Goal: Task Accomplishment & Management: Manage account settings

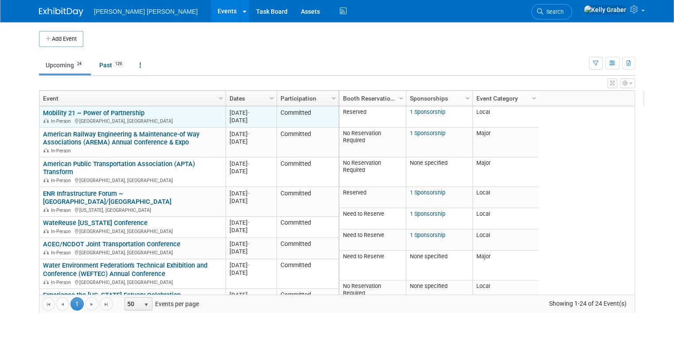
click at [122, 112] on link "Mobility 21 ~ Power of Partnership" at bounding box center [93, 113] width 101 height 8
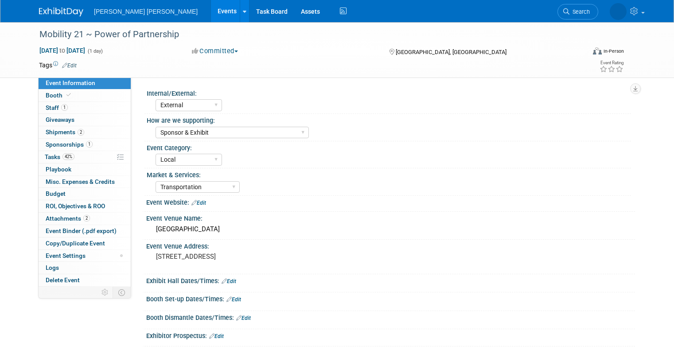
select select "External"
select select "Sponsor & Exhibit"
select select "Local"
select select "Transportation"
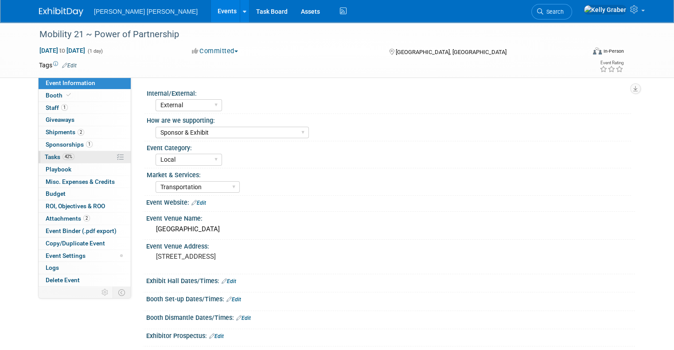
click at [48, 153] on span "Tasks 42%" at bounding box center [60, 156] width 30 height 7
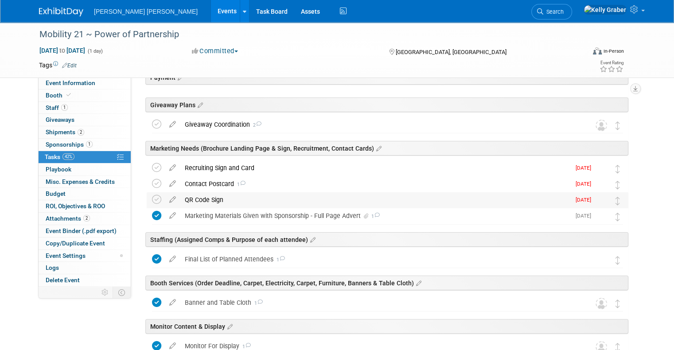
scroll to position [133, 0]
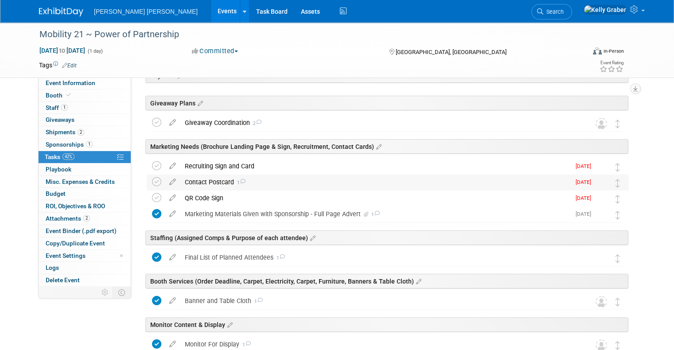
click at [223, 179] on div "Contact Postcard 1" at bounding box center [375, 182] width 390 height 15
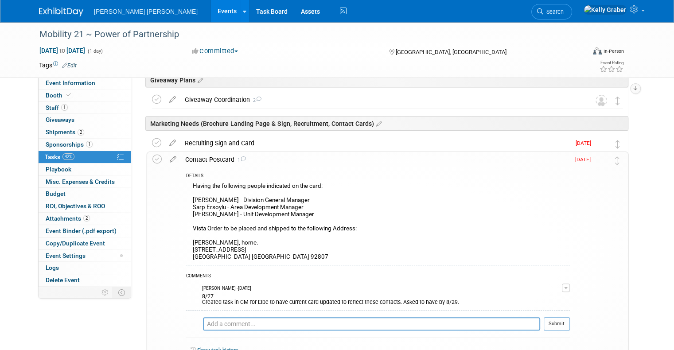
scroll to position [177, 0]
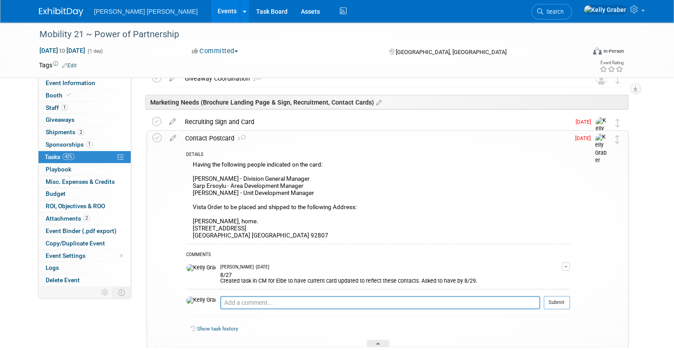
drag, startPoint x: 247, startPoint y: 229, endPoint x: 182, endPoint y: 230, distance: 65.6
click at [186, 230] on div "Having the following people indicated on the card: Joel Farrier - Division Gene…" at bounding box center [378, 201] width 384 height 85
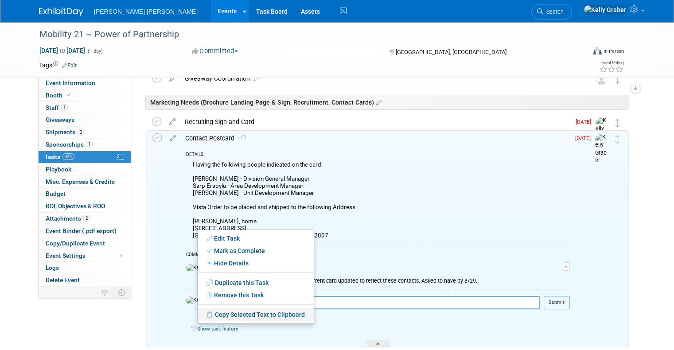
click at [220, 315] on link "Copy Selected Text to Clipboard" at bounding box center [256, 314] width 116 height 12
copy div "4934 E Glenview Ave"
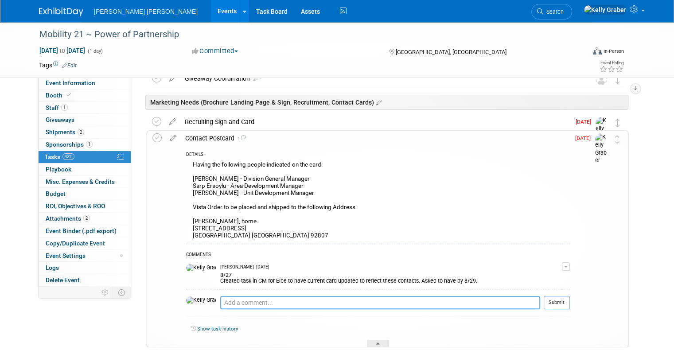
click at [253, 302] on textarea at bounding box center [380, 302] width 320 height 13
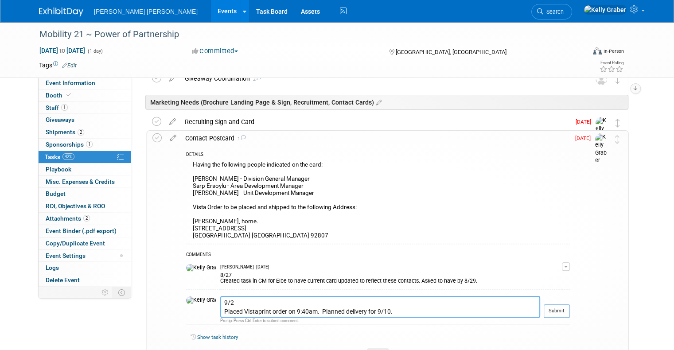
drag, startPoint x: 322, startPoint y: 323, endPoint x: 192, endPoint y: 299, distance: 132.6
click at [192, 299] on tr "9/2 Placed Vistaprint order on 9:40am. Planned delivery for 9/10. Pro tip: Pres…" at bounding box center [378, 310] width 384 height 29
type textarea "9/2 Placed Vistaprint order on 9:40am. Planned delivery for 9/10."
click at [567, 311] on button "Submit" at bounding box center [557, 310] width 26 height 13
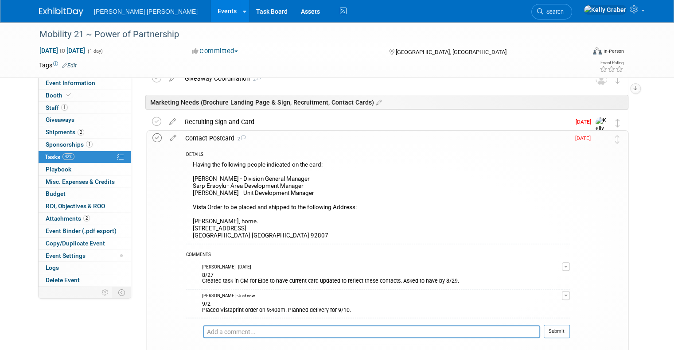
click at [152, 140] on icon at bounding box center [156, 137] width 9 height 9
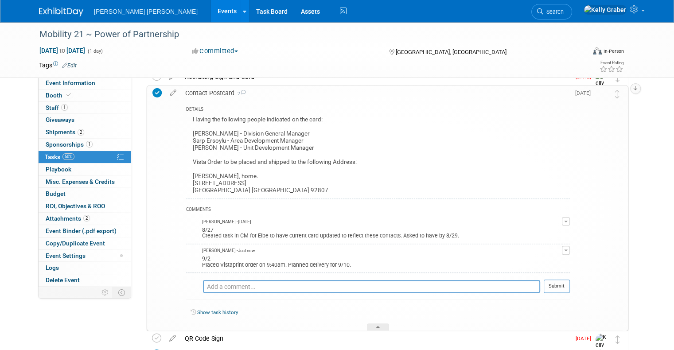
scroll to position [266, 0]
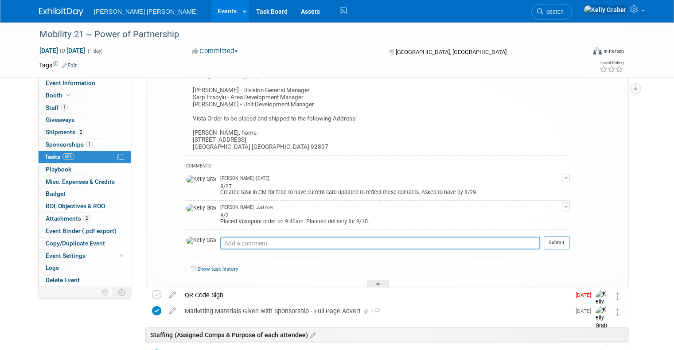
click at [374, 276] on div "Show task history" at bounding box center [378, 270] width 384 height 19
click at [376, 281] on div at bounding box center [378, 284] width 22 height 8
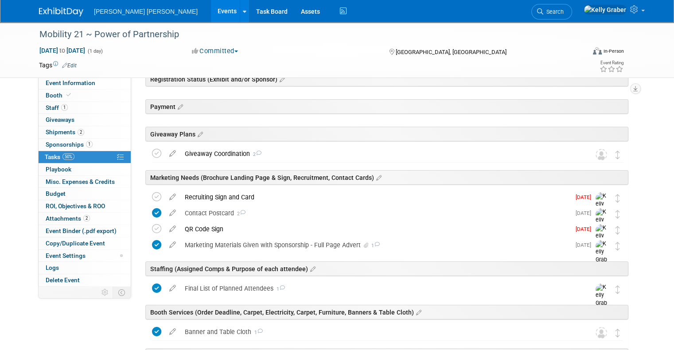
scroll to position [89, 0]
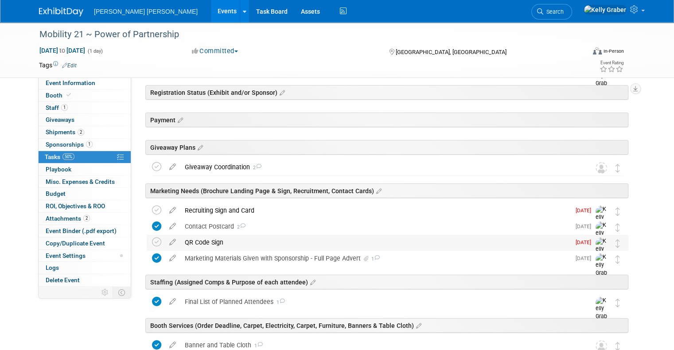
click at [227, 243] on div "QR Code Sign" at bounding box center [375, 242] width 390 height 15
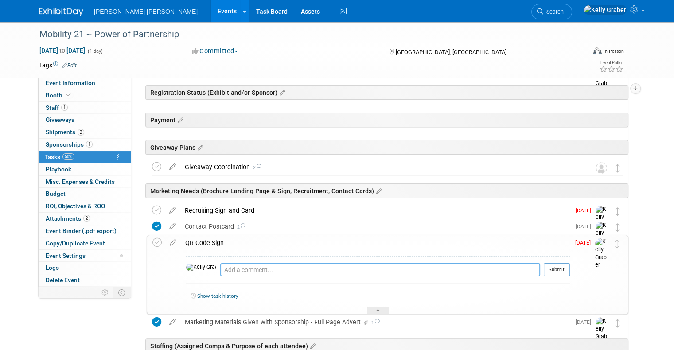
click at [252, 272] on textarea at bounding box center [380, 269] width 320 height 13
paste textarea "9/2 Placed Vistaprint order on 9:40am. Planned delivery for 9/10."
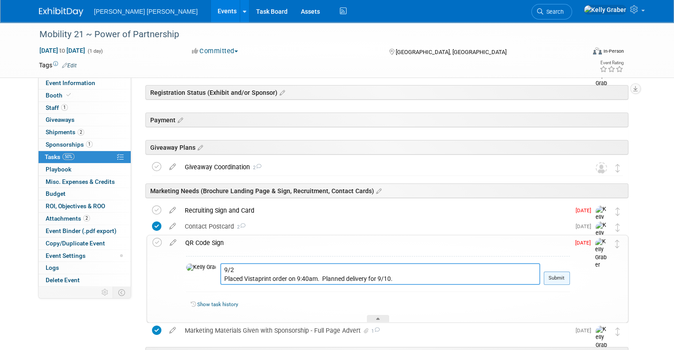
type textarea "9/2 Placed Vistaprint order on 9:40am. Planned delivery for 9/10."
click at [567, 280] on button "Submit" at bounding box center [557, 278] width 26 height 13
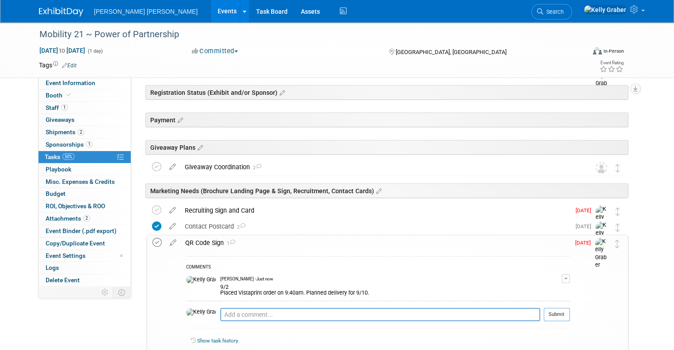
click at [147, 241] on div "QR Code Sign 1 COMMENTS Kelly Graber - Just now 9/2 Placed Vistaprint order on …" at bounding box center [388, 297] width 482 height 125
click at [152, 244] on icon at bounding box center [156, 242] width 9 height 9
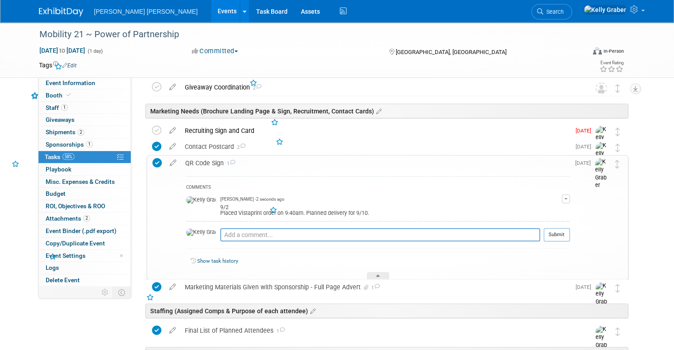
scroll to position [177, 0]
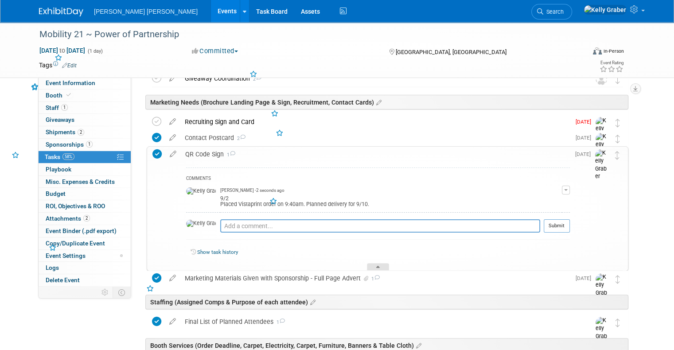
click at [378, 267] on icon at bounding box center [378, 268] width 4 height 5
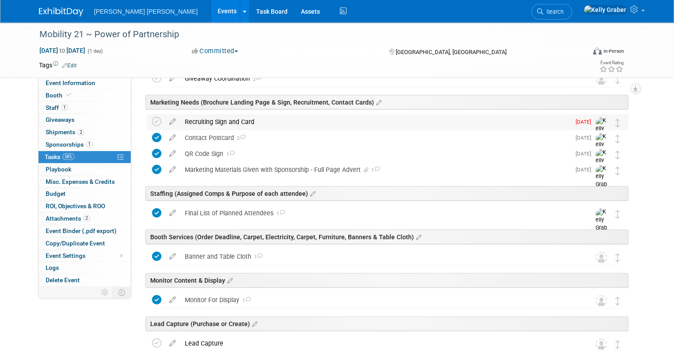
click at [183, 125] on div "Recruiting Sign and Card" at bounding box center [375, 121] width 390 height 15
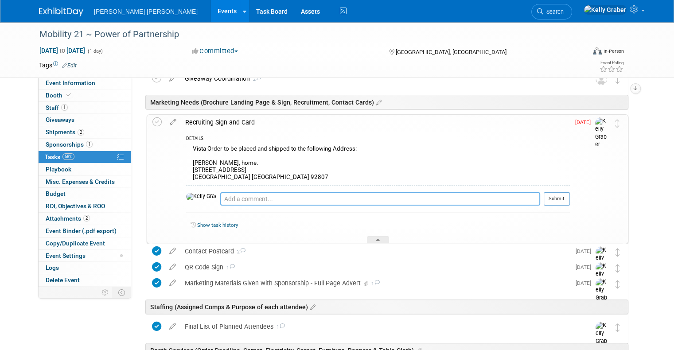
click at [234, 200] on textarea at bounding box center [380, 198] width 320 height 13
paste textarea "9/2 Placed Vistaprint order on 9:40am. Planned delivery for 9/10."
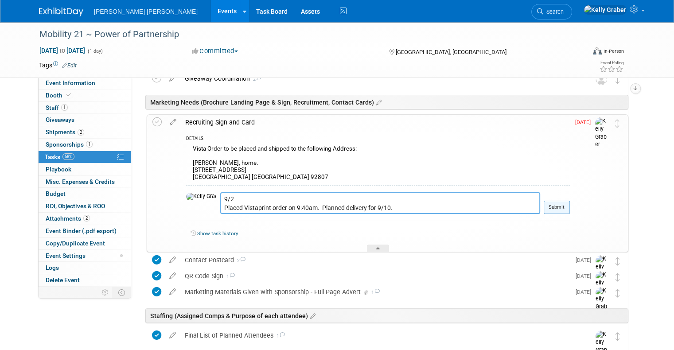
type textarea "9/2 Placed Vistaprint order on 9:40am. Planned delivery for 9/10."
click at [570, 203] on button "Submit" at bounding box center [557, 207] width 26 height 13
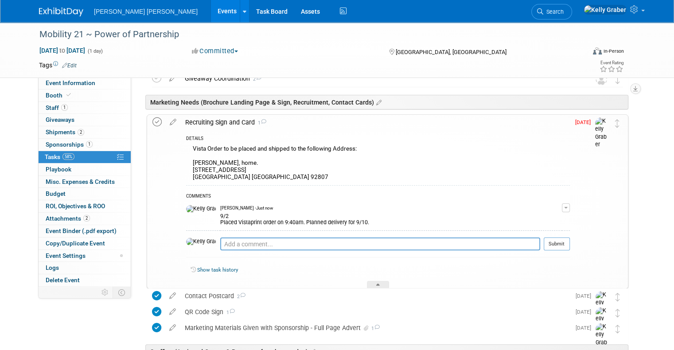
click at [152, 123] on icon at bounding box center [156, 121] width 9 height 9
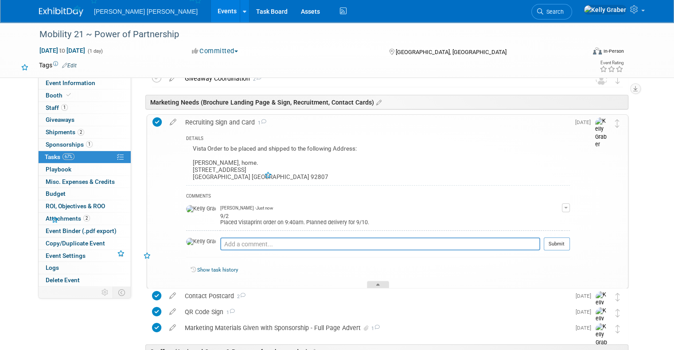
click at [386, 284] on div at bounding box center [378, 285] width 22 height 8
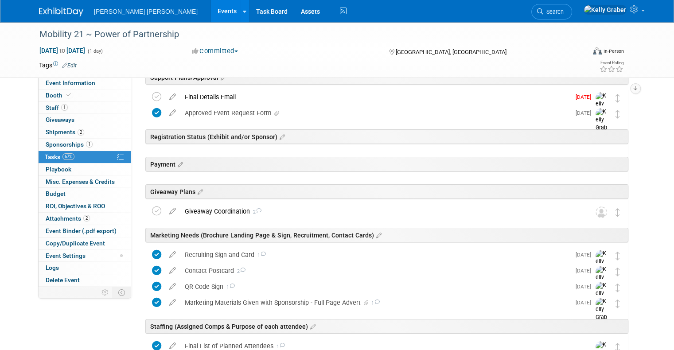
scroll to position [0, 0]
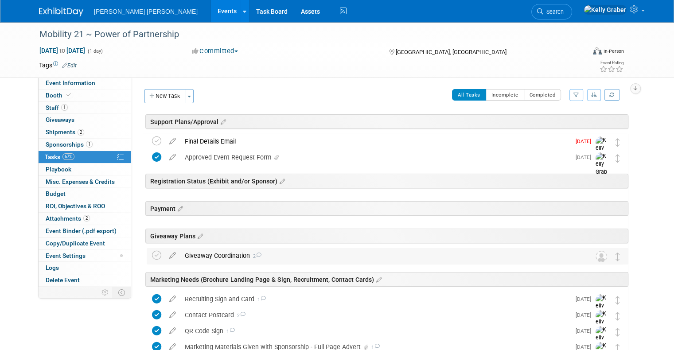
click at [269, 259] on div "Giveaway Coordination 2" at bounding box center [378, 255] width 397 height 15
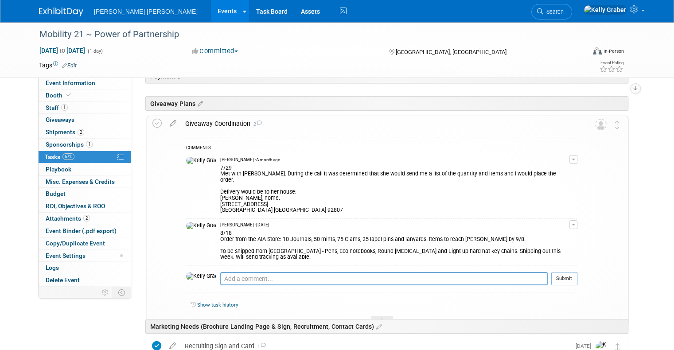
scroll to position [133, 0]
click at [266, 272] on textarea at bounding box center [383, 278] width 327 height 13
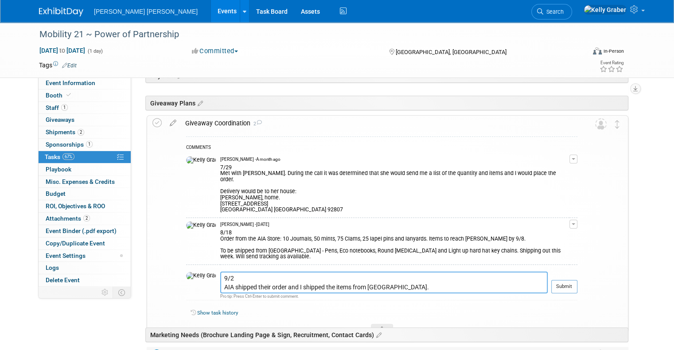
type textarea "9/2 AIA shipped their order and I shipped the items from Leesburg."
click at [572, 280] on button "Submit" at bounding box center [564, 286] width 26 height 13
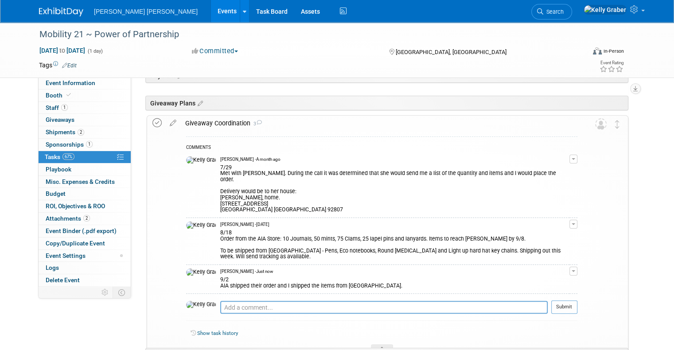
click at [152, 120] on icon at bounding box center [156, 122] width 9 height 9
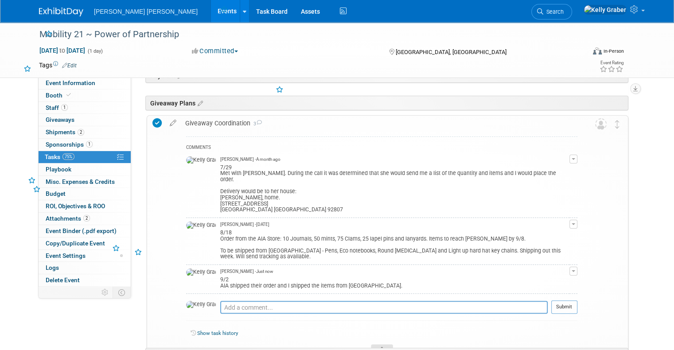
click at [386, 344] on div at bounding box center [382, 348] width 22 height 8
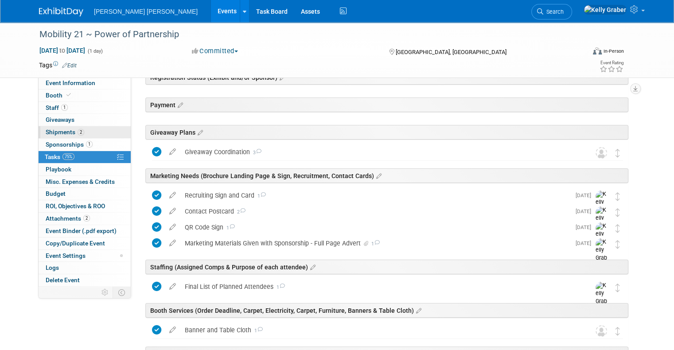
scroll to position [89, 0]
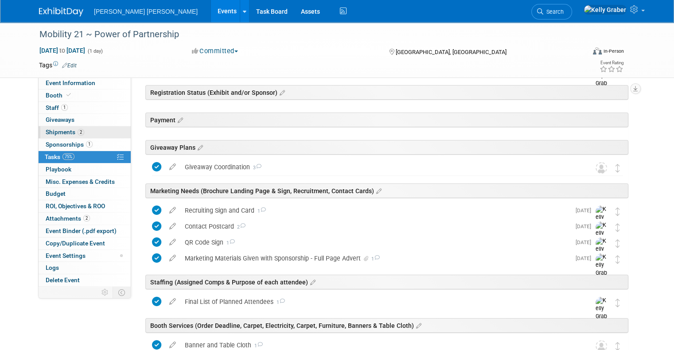
click at [76, 127] on link "2 Shipments 2" at bounding box center [85, 132] width 92 height 12
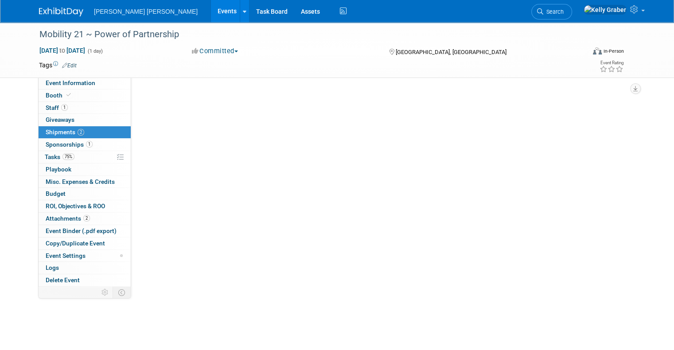
scroll to position [0, 0]
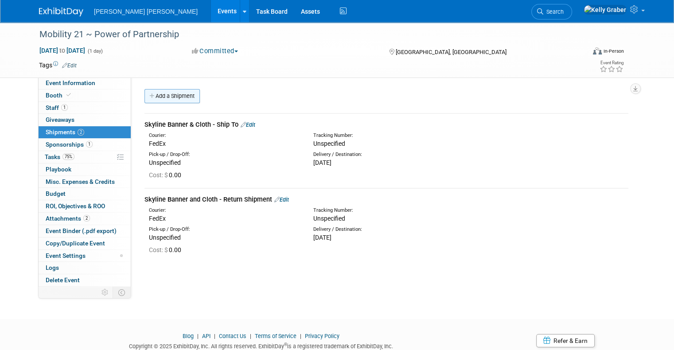
click at [151, 94] on link "Add a Shipment" at bounding box center [171, 96] width 55 height 14
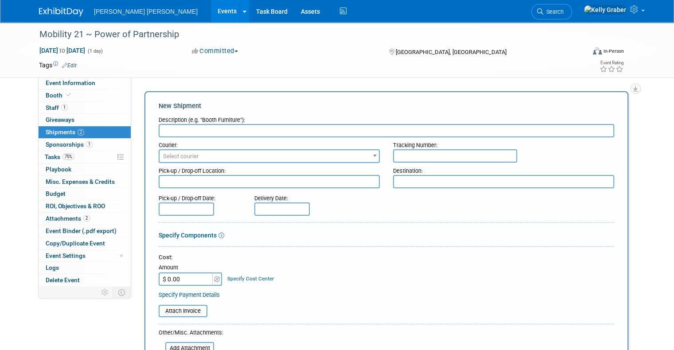
type input "a"
type input "AIA Order"
click at [199, 155] on span "Select courier" at bounding box center [269, 156] width 219 height 12
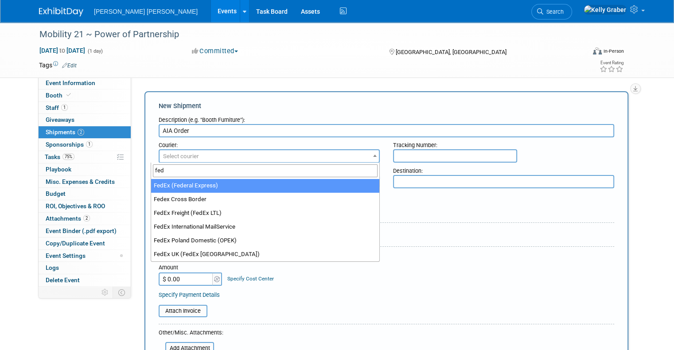
type input "fed"
select select "206"
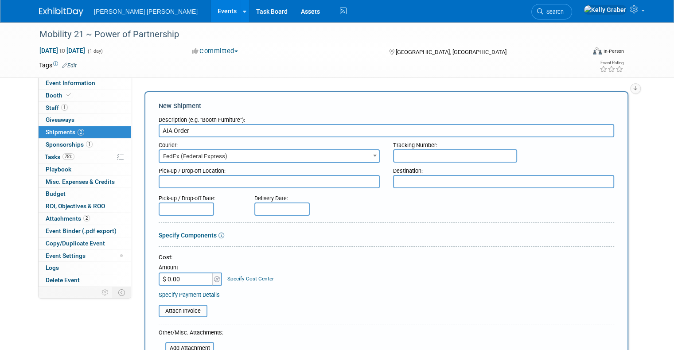
click at [404, 155] on input "text" at bounding box center [455, 155] width 124 height 13
paste input "1ZY829W80354472303"
type input "1ZY829W80354472303"
click at [234, 157] on span "FedEx (Federal Express)" at bounding box center [269, 156] width 219 height 12
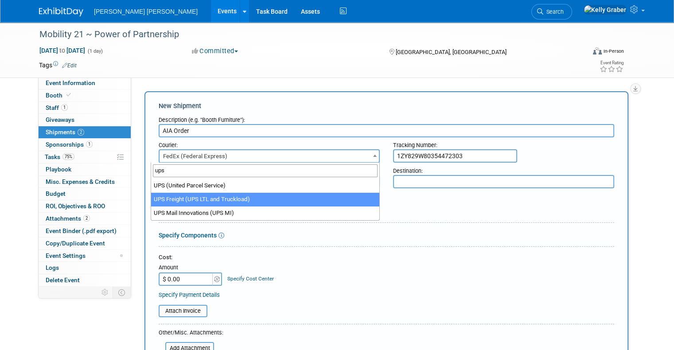
type input "ups"
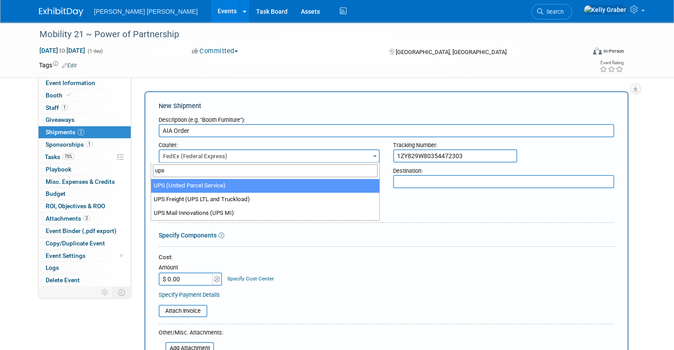
select select "508"
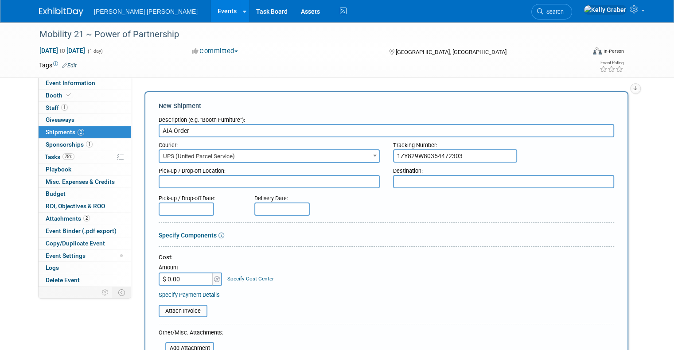
click at [406, 178] on textarea at bounding box center [503, 181] width 221 height 13
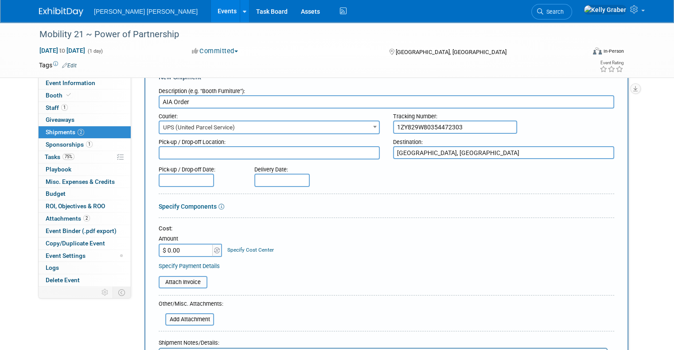
scroll to position [44, 0]
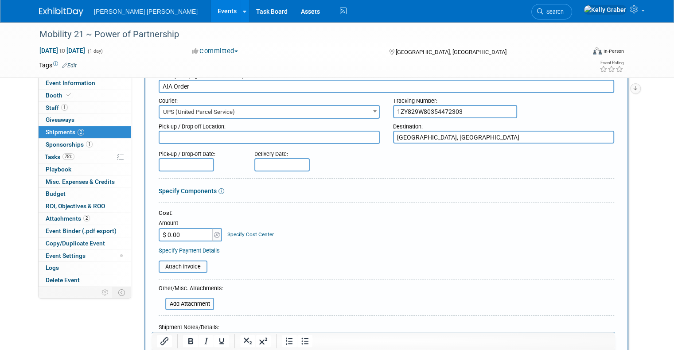
type textarea "[GEOGRAPHIC_DATA], [GEOGRAPHIC_DATA]"
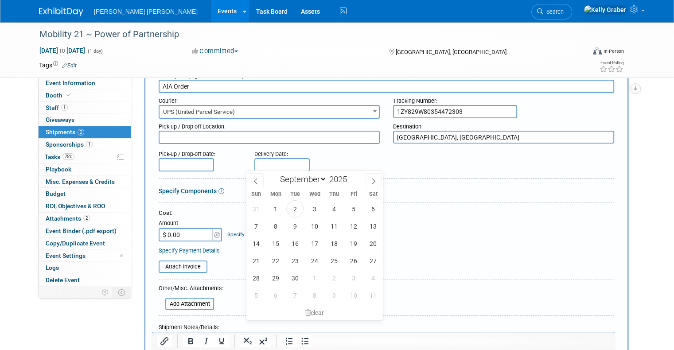
click at [283, 161] on input "text" at bounding box center [281, 164] width 55 height 13
click at [292, 208] on span "2" at bounding box center [294, 208] width 17 height 17
type input "Sep 2, 2025"
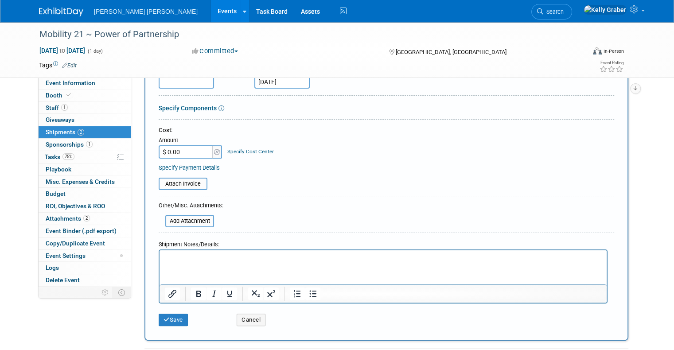
scroll to position [133, 0]
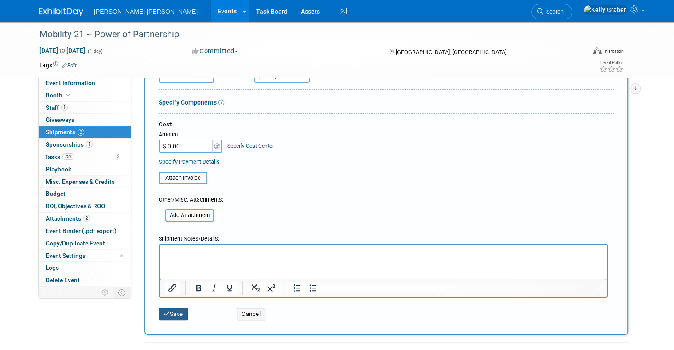
click at [170, 311] on button "Save" at bounding box center [173, 314] width 29 height 12
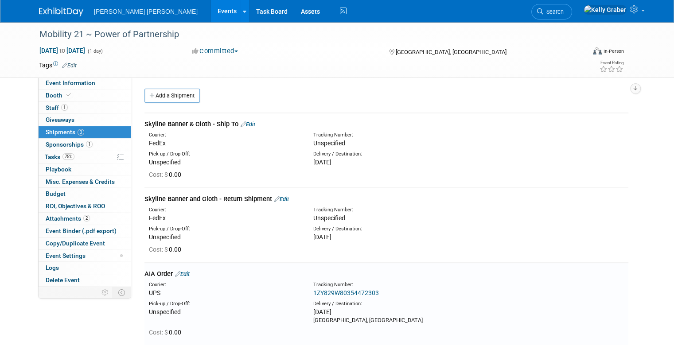
scroll to position [0, 0]
click at [158, 96] on link "Add a Shipment" at bounding box center [171, 96] width 55 height 14
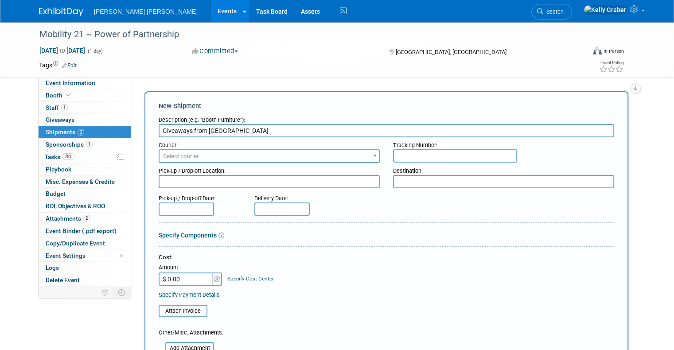
type input "Giveaways from Leesburg"
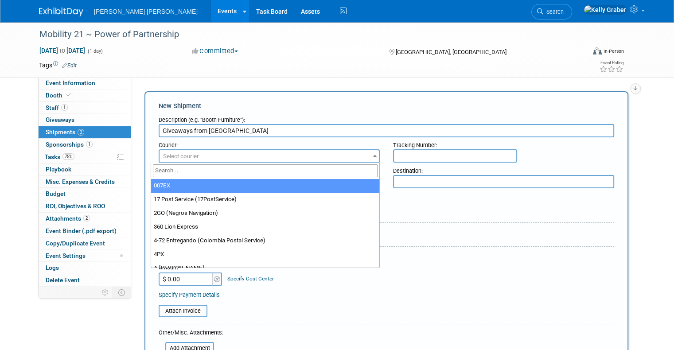
click at [223, 157] on span "Select courier" at bounding box center [269, 156] width 219 height 12
type input "fed"
select select "206"
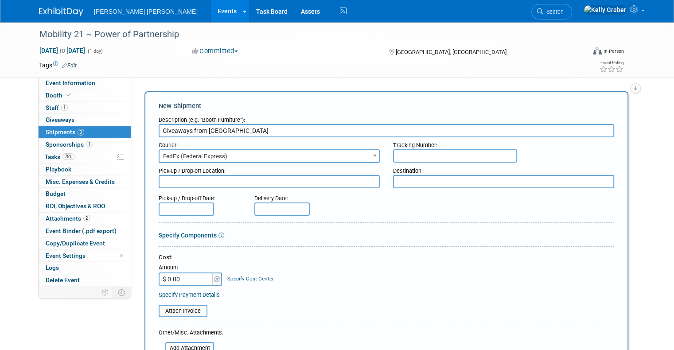
click at [418, 155] on input "text" at bounding box center [455, 155] width 124 height 13
paste input "8838 7124 6136"
type input "8838 7124 6136"
click at [407, 180] on textarea at bounding box center [503, 181] width 221 height 13
type textarea "[GEOGRAPHIC_DATA], [GEOGRAPHIC_DATA]"
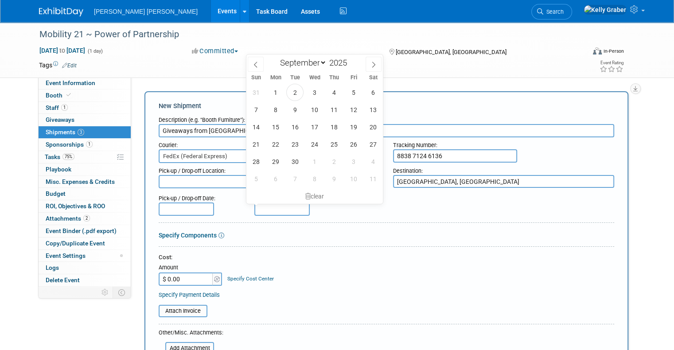
click at [269, 204] on input "text" at bounding box center [281, 208] width 55 height 13
click at [258, 62] on icon at bounding box center [256, 65] width 6 height 6
select select "7"
click at [337, 158] on span "28" at bounding box center [333, 161] width 17 height 17
type input "Aug 28, 2025"
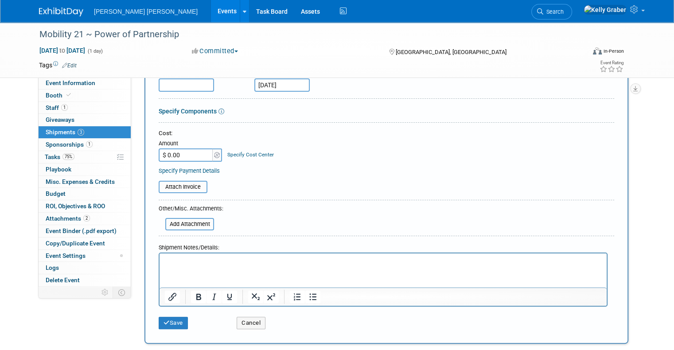
scroll to position [133, 0]
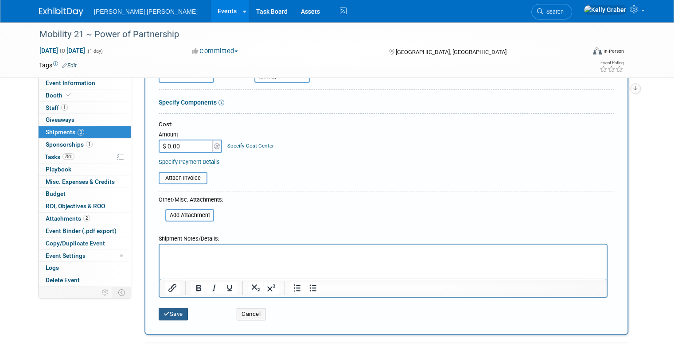
click at [170, 313] on button "Save" at bounding box center [173, 314] width 29 height 12
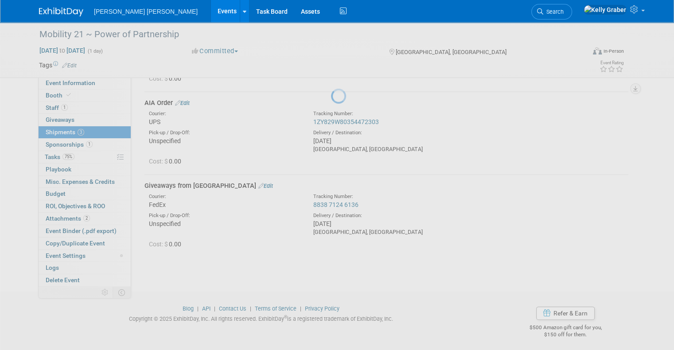
scroll to position [174, 0]
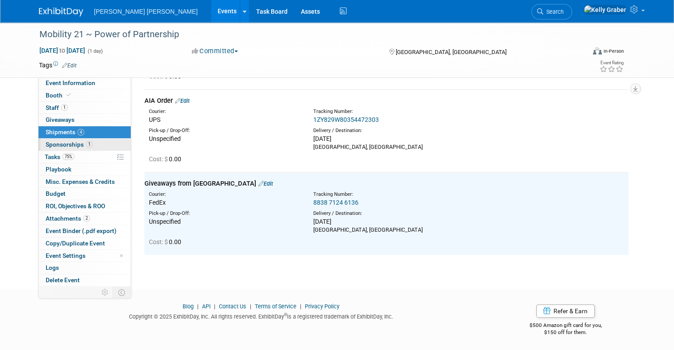
click at [65, 145] on span "Sponsorships 1" at bounding box center [69, 144] width 47 height 7
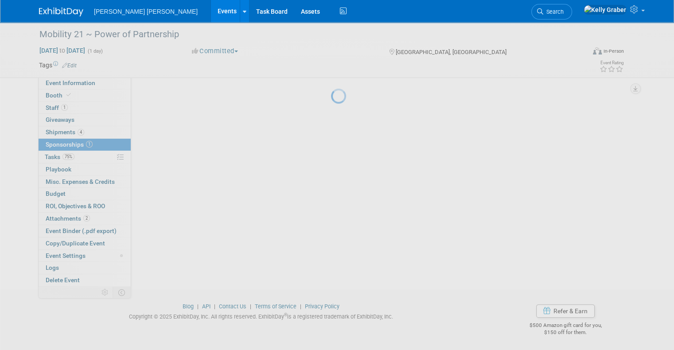
scroll to position [0, 0]
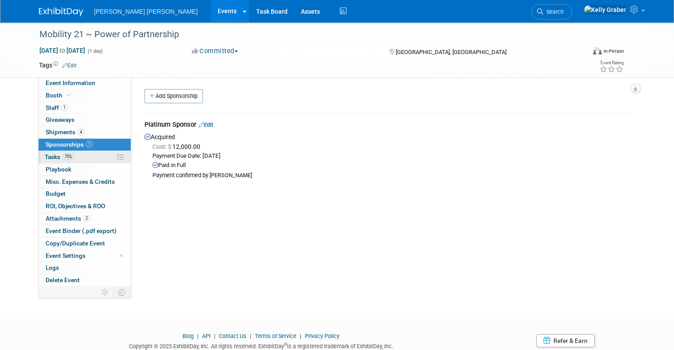
click at [48, 156] on span "Tasks 75%" at bounding box center [60, 156] width 30 height 7
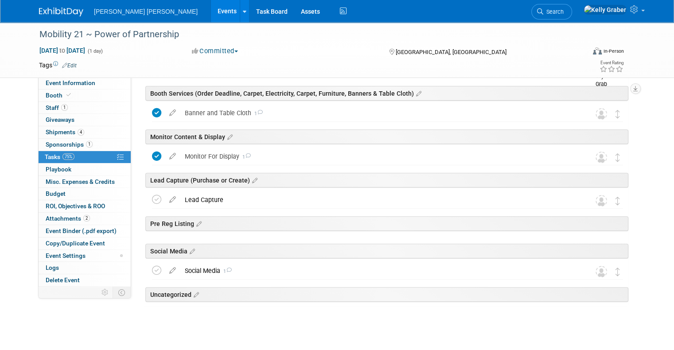
scroll to position [331, 0]
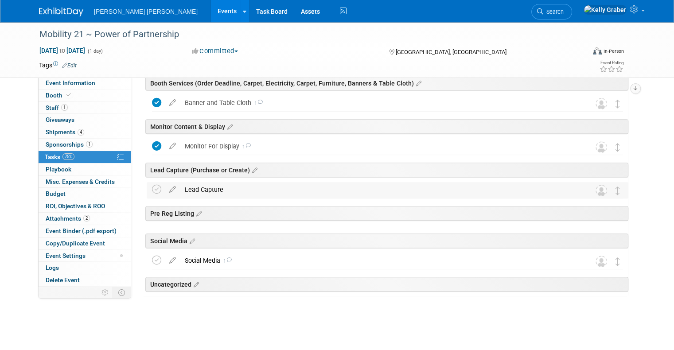
click at [229, 197] on td "Lead Capture DETAILS What are we doing to capture leads? Pro tip: Press Ctrl-En…" at bounding box center [378, 190] width 397 height 16
click at [229, 192] on div "Lead Capture" at bounding box center [378, 189] width 397 height 15
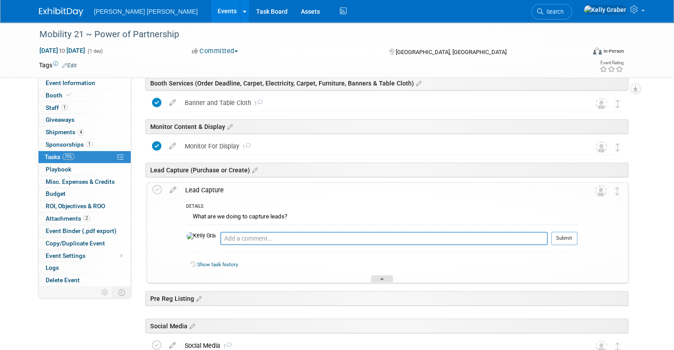
click at [383, 278] on icon at bounding box center [382, 280] width 4 height 5
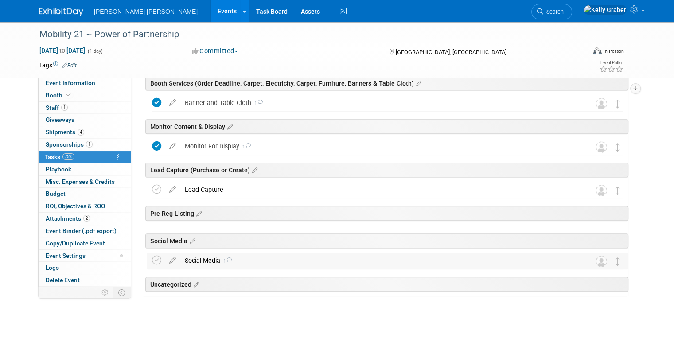
click at [253, 258] on div "Social Media 1" at bounding box center [378, 260] width 397 height 15
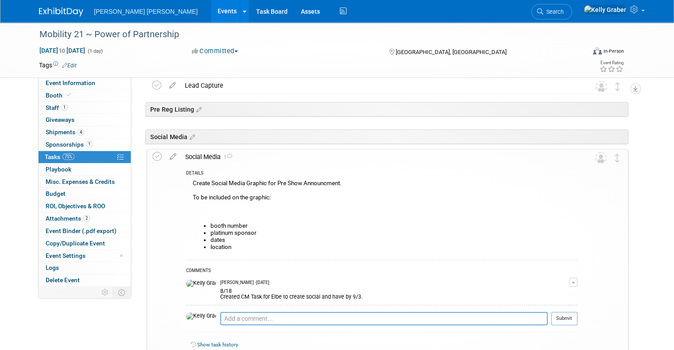
scroll to position [464, 0]
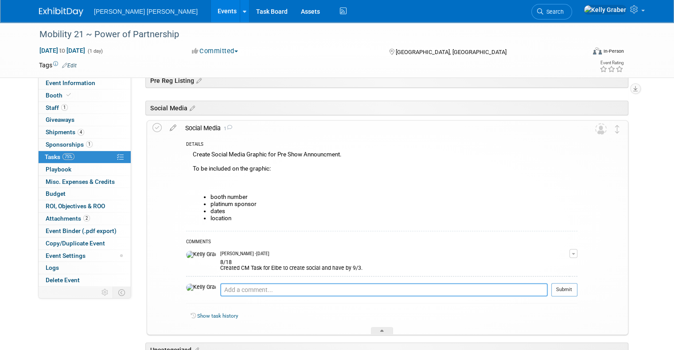
click at [260, 284] on textarea at bounding box center [383, 289] width 327 height 13
click at [264, 287] on textarea at bounding box center [383, 289] width 327 height 13
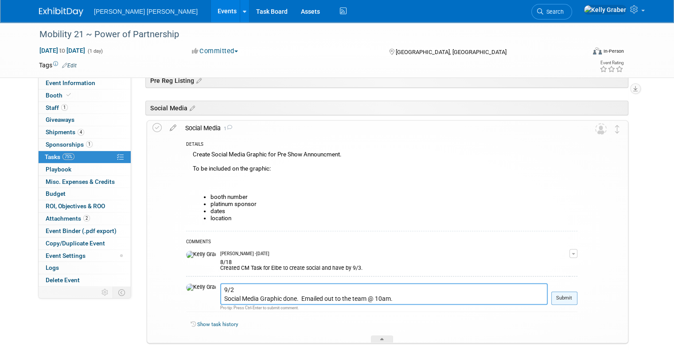
type textarea "9/2 Social Media Graphic done. Emailed out to the team @ 10am."
click at [574, 297] on button "Submit" at bounding box center [564, 298] width 26 height 13
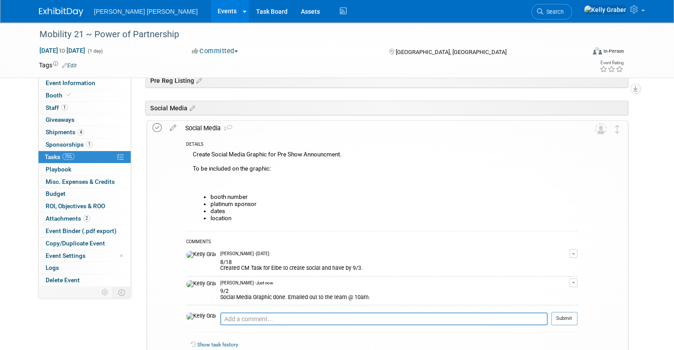
click at [152, 128] on icon at bounding box center [156, 127] width 9 height 9
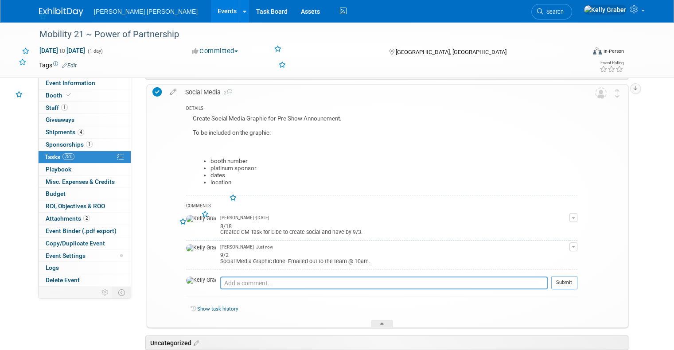
scroll to position [553, 0]
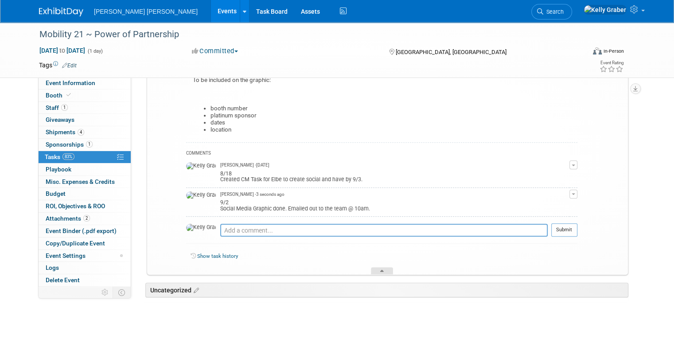
click at [389, 268] on div at bounding box center [382, 271] width 22 height 8
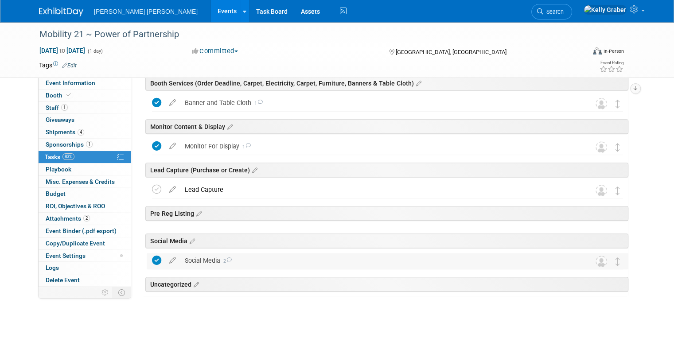
scroll to position [287, 0]
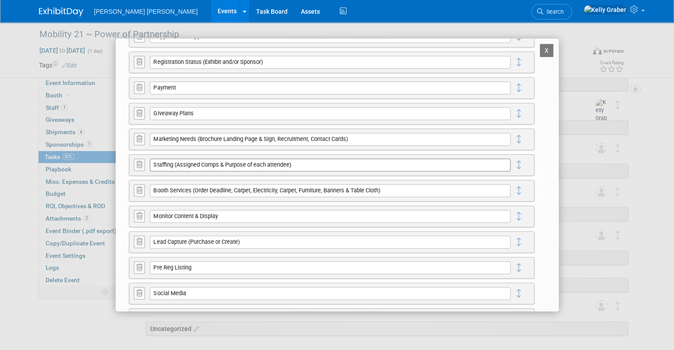
scroll to position [89, 0]
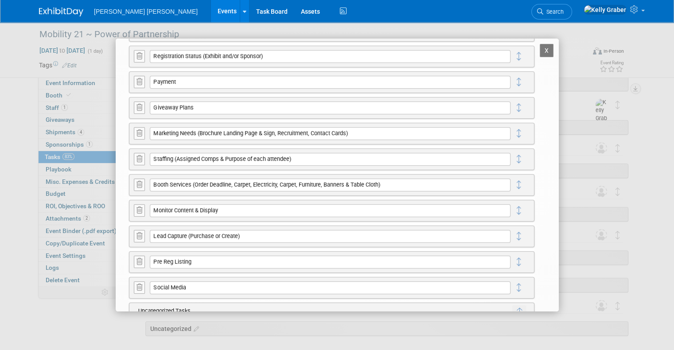
click at [540, 49] on button "X" at bounding box center [547, 50] width 14 height 13
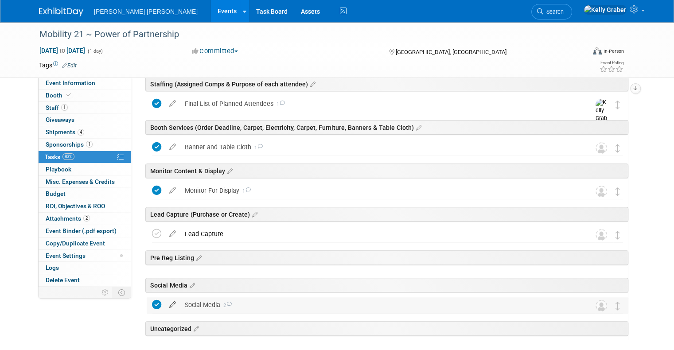
click at [165, 300] on icon at bounding box center [173, 302] width 16 height 11
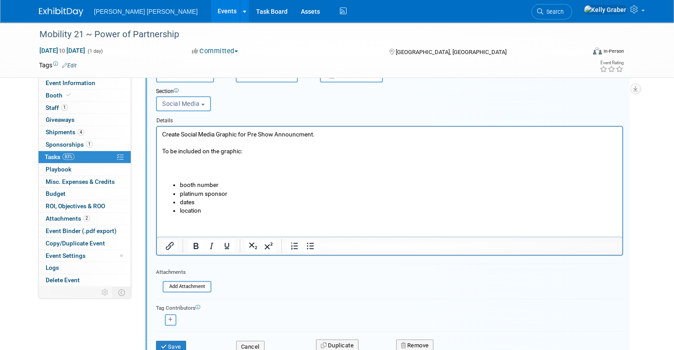
scroll to position [587, 0]
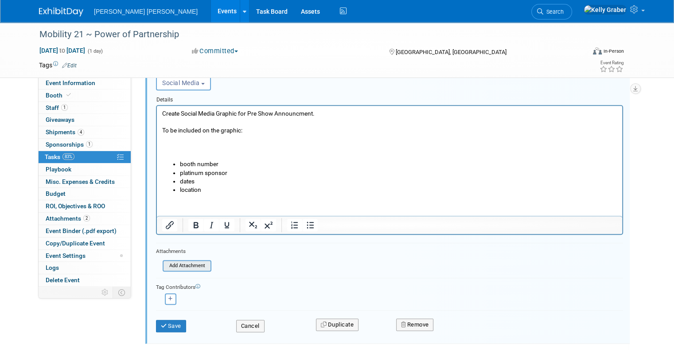
click at [191, 266] on input "file" at bounding box center [165, 266] width 90 height 10
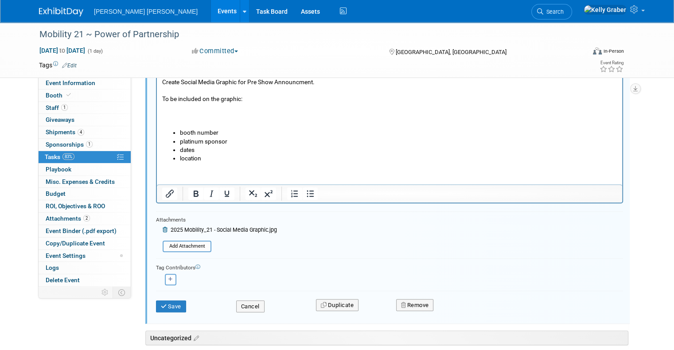
scroll to position [672, 0]
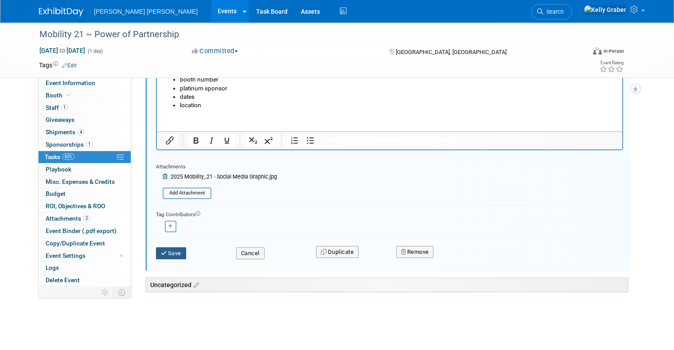
click at [163, 251] on button "Save" at bounding box center [171, 253] width 30 height 12
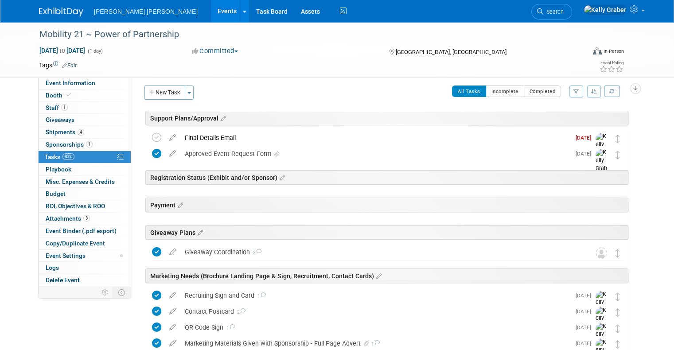
scroll to position [0, 0]
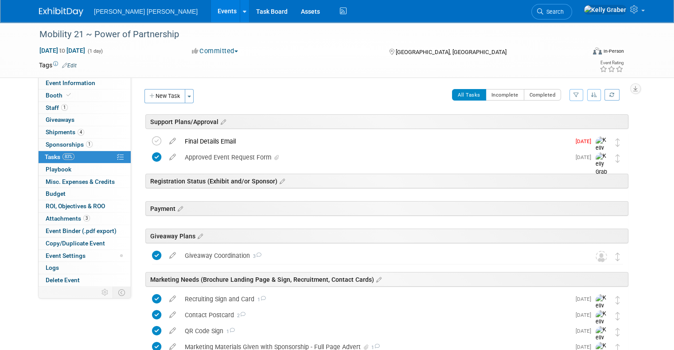
click at [635, 224] on div "Internal/External: Internal External How are we supporting: Sponsor Exhibit Pre…" at bounding box center [383, 181] width 504 height 208
